Goal: Check status: Check status

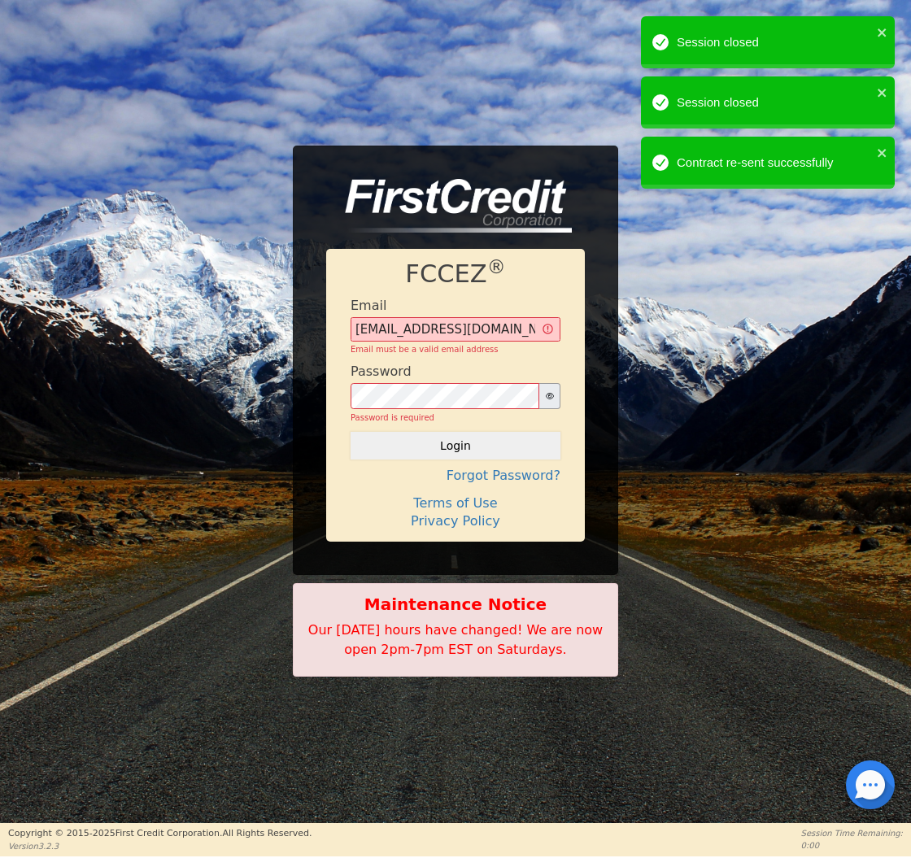
type input "[EMAIL_ADDRESS][DOMAIN_NAME]"
click at [456, 432] on button "Login" at bounding box center [456, 446] width 210 height 28
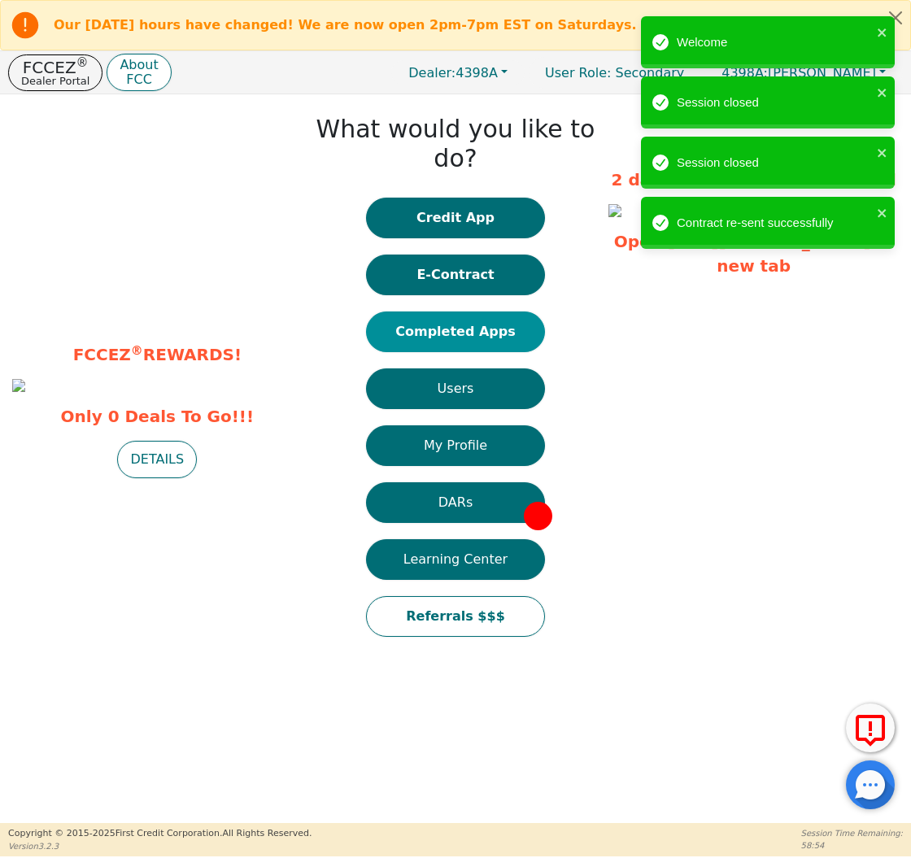
click at [451, 318] on button "Completed Apps" at bounding box center [455, 332] width 179 height 41
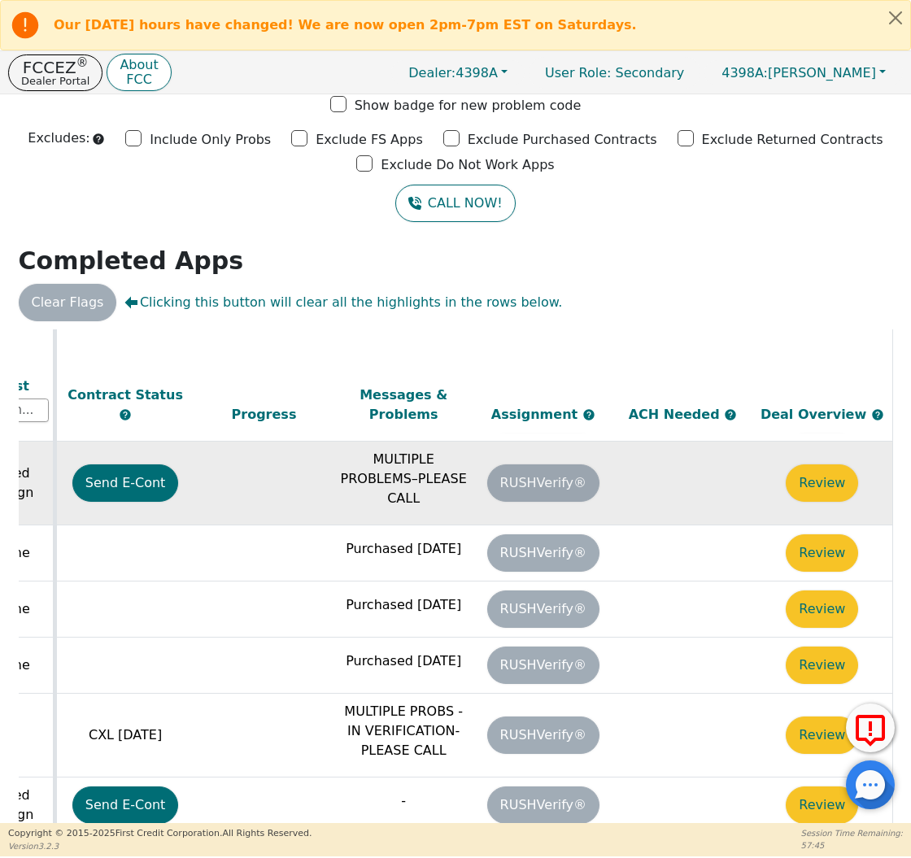
scroll to position [935, 910]
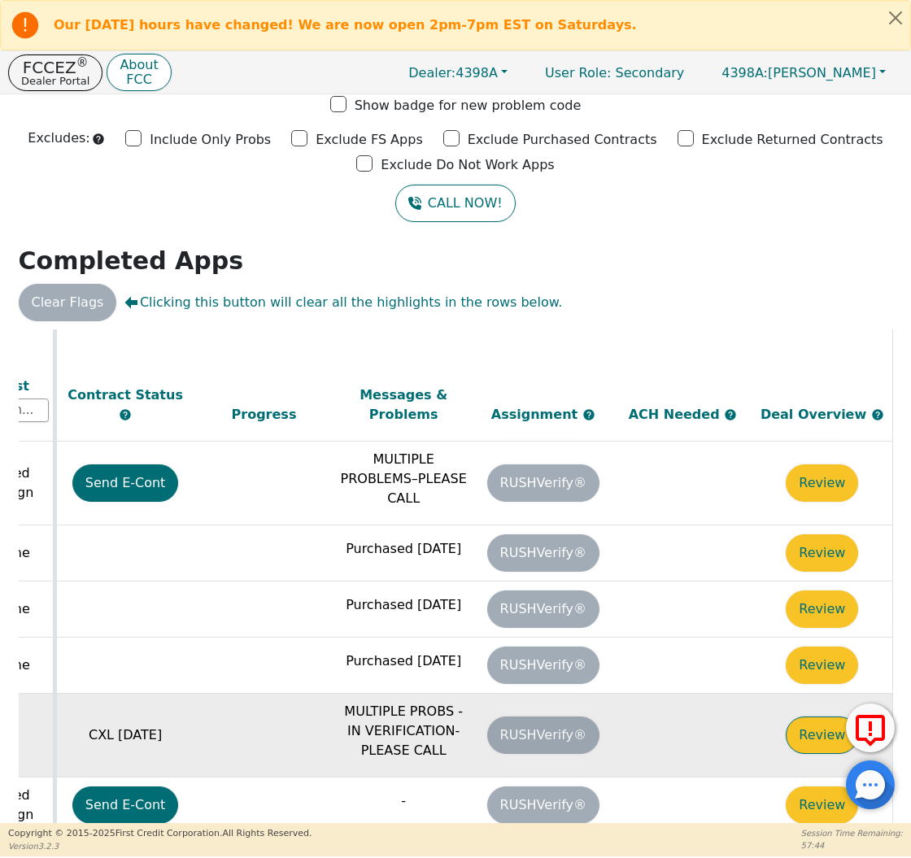
click at [827, 717] on button "Review" at bounding box center [822, 735] width 72 height 37
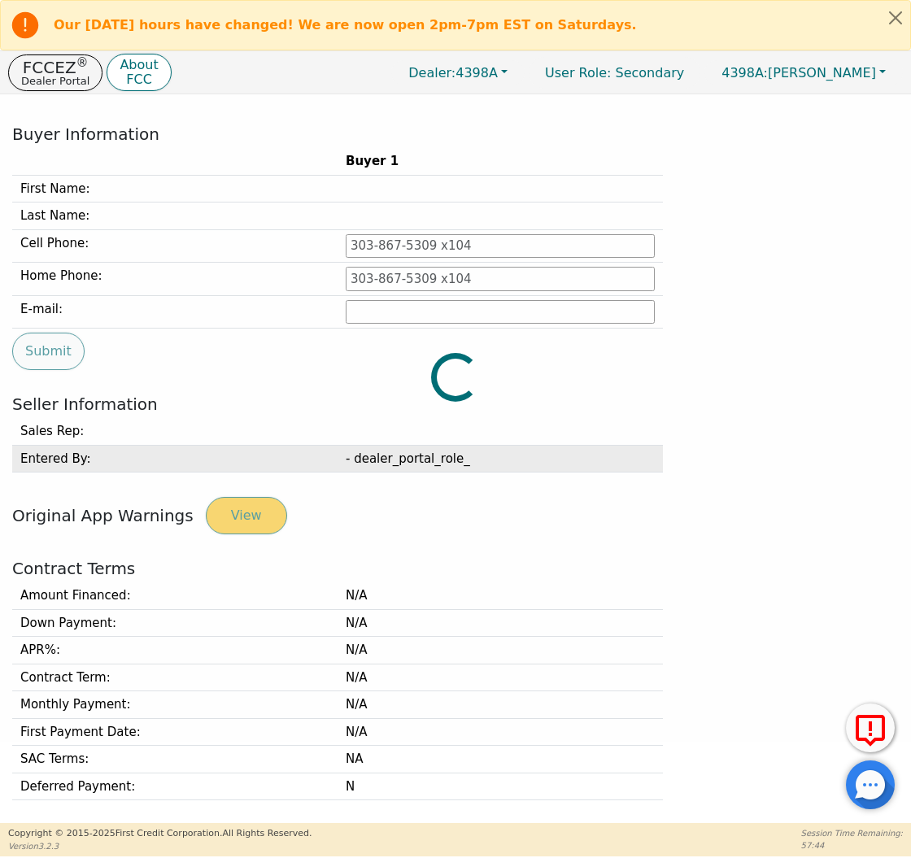
type input "[PHONE_NUMBER]"
type input "[EMAIL_ADDRESS][DOMAIN_NAME]"
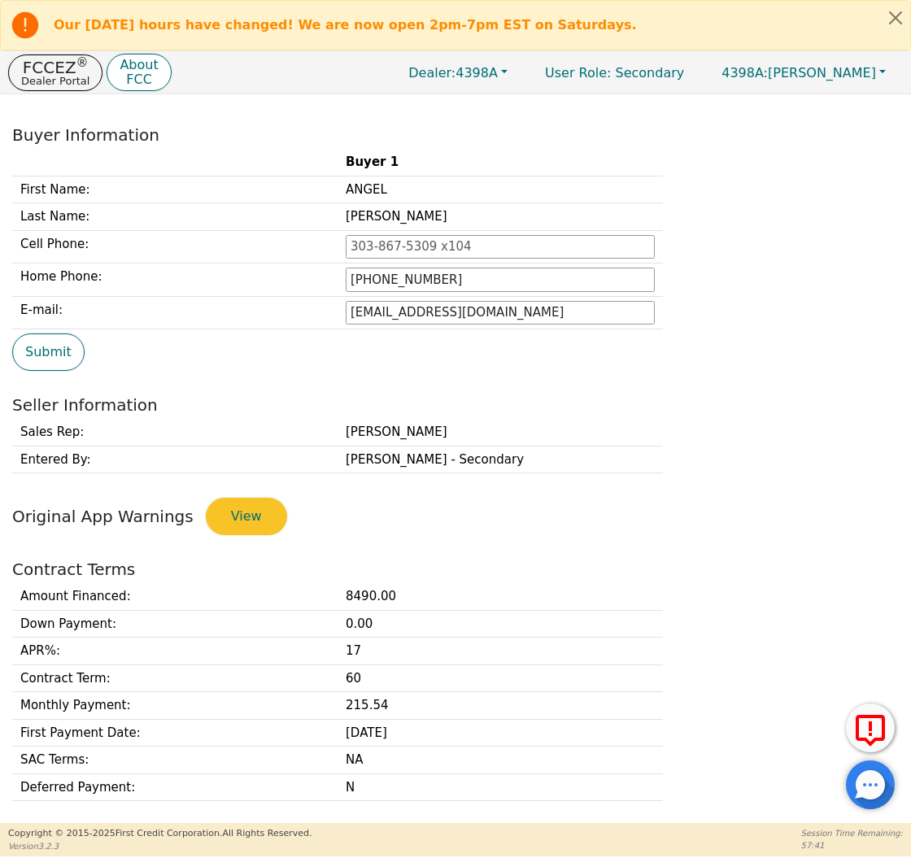
scroll to position [80, 0]
click at [68, 64] on p "FCCEZ ®" at bounding box center [55, 67] width 68 height 16
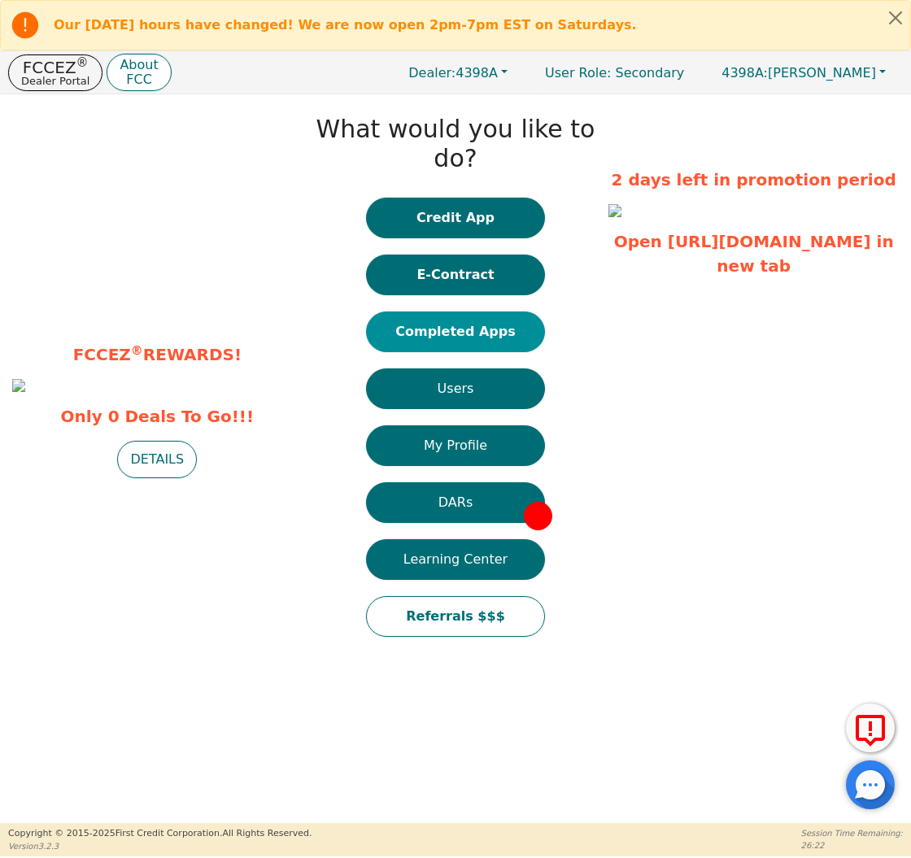
click at [493, 312] on button "Completed Apps" at bounding box center [455, 332] width 179 height 41
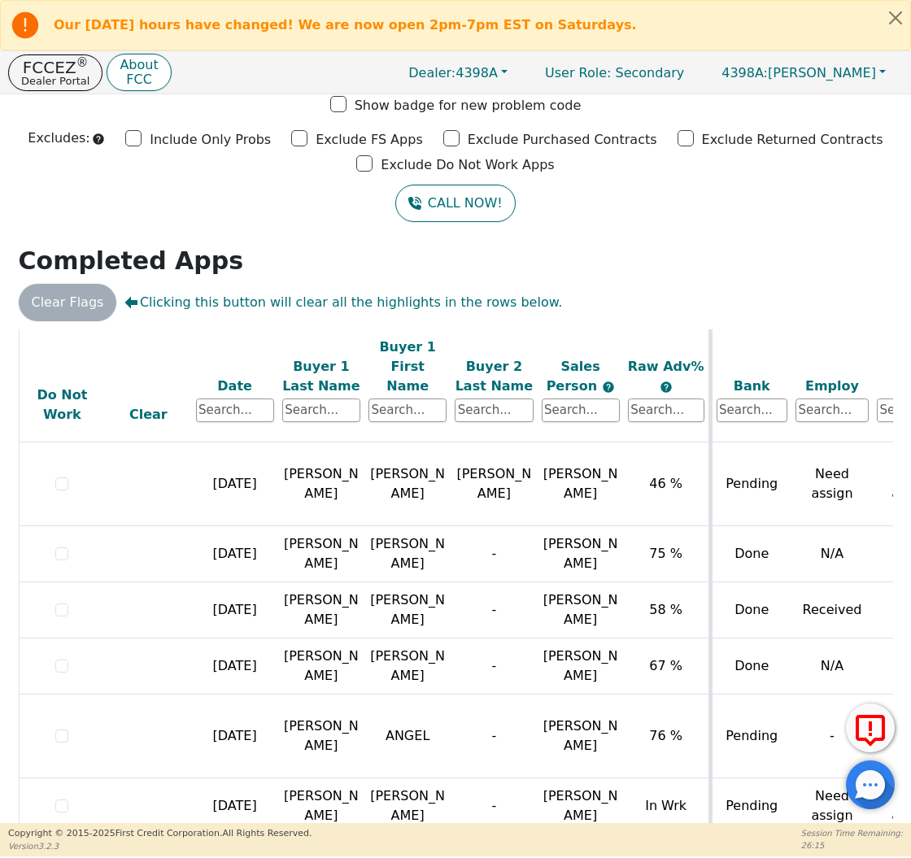
scroll to position [934, 0]
click at [46, 77] on p "Dealer Portal" at bounding box center [55, 81] width 68 height 11
